Goal: Task Accomplishment & Management: Complete application form

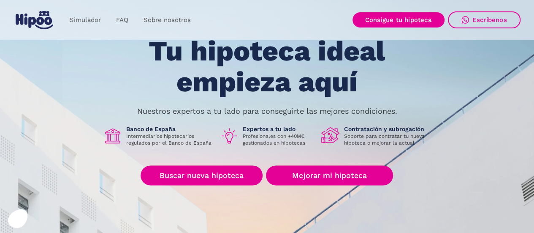
scroll to position [84, 0]
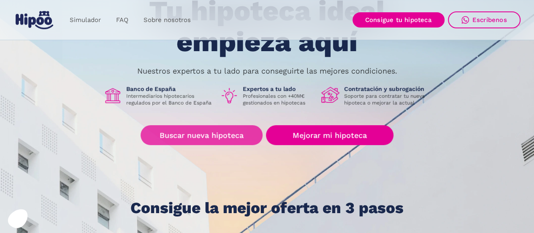
click at [220, 135] on link "Buscar nueva hipoteca" at bounding box center [202, 135] width 122 height 20
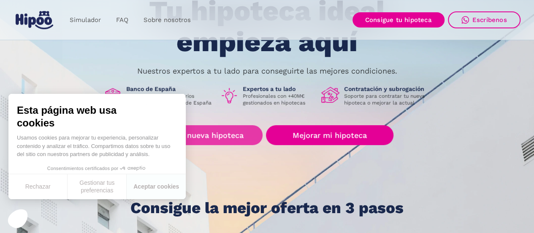
click at [230, 130] on link "Buscar nueva hipoteca" at bounding box center [202, 135] width 122 height 20
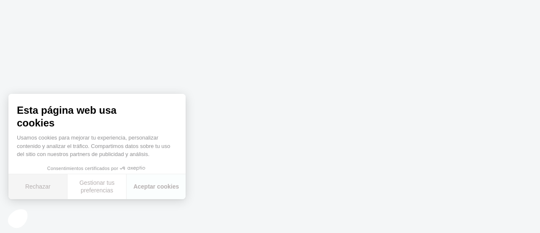
click at [26, 186] on button "Rechazar" at bounding box center [37, 186] width 59 height 25
